Goal: Browse casually: Explore the website without a specific task or goal

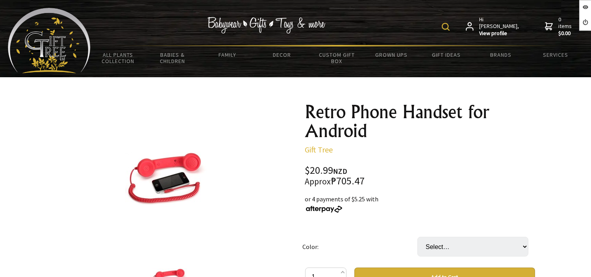
scroll to position [1019, 0]
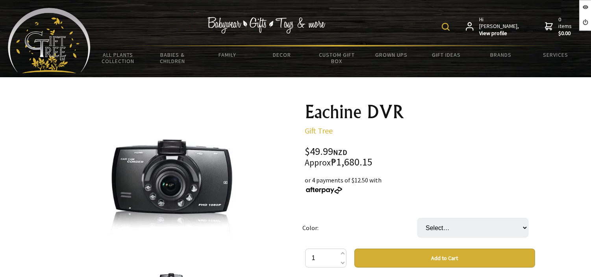
scroll to position [1380, 0]
click at [399, 37] on div "Hi Jean, View profile 0 items $0.00" at bounding box center [337, 26] width 493 height 37
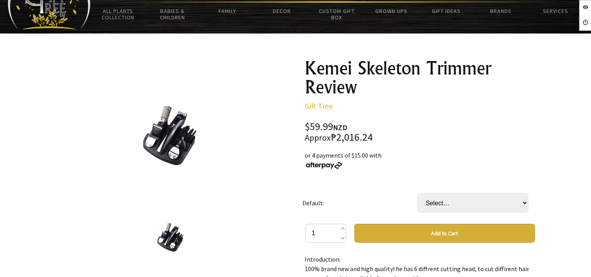
scroll to position [282, 0]
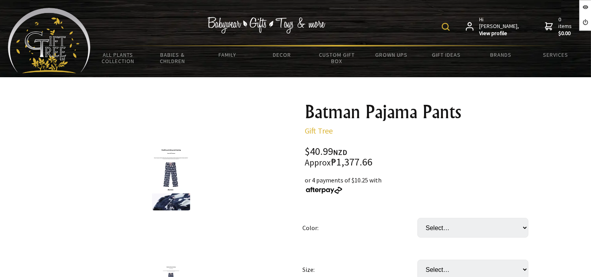
scroll to position [1701, 0]
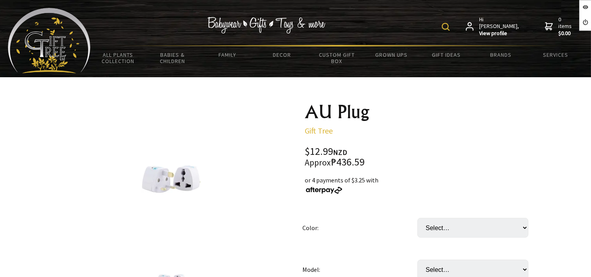
scroll to position [1060, 0]
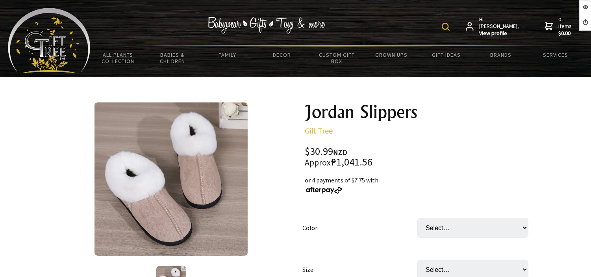
scroll to position [6421, 0]
